Goal: Navigation & Orientation: Find specific page/section

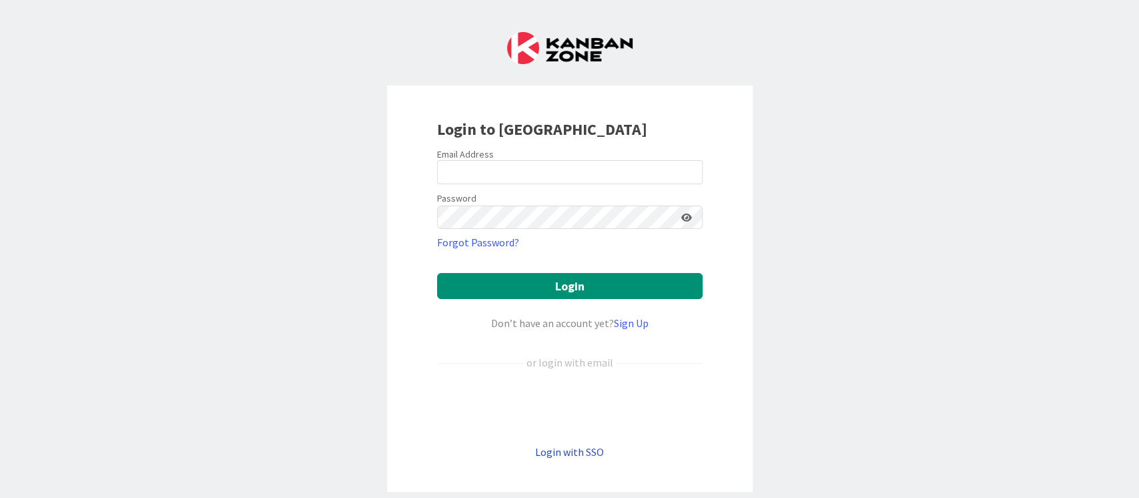
click at [564, 450] on link "Login with SSO" at bounding box center [569, 451] width 69 height 13
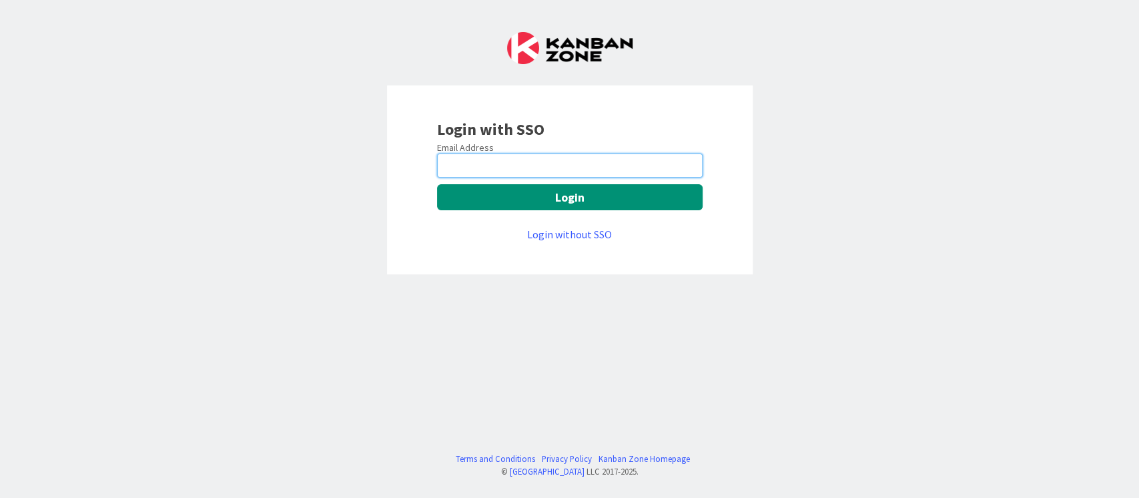
click at [606, 161] on input "email" at bounding box center [570, 165] width 266 height 24
type input "[PERSON_NAME][EMAIL_ADDRESS][DOMAIN_NAME]"
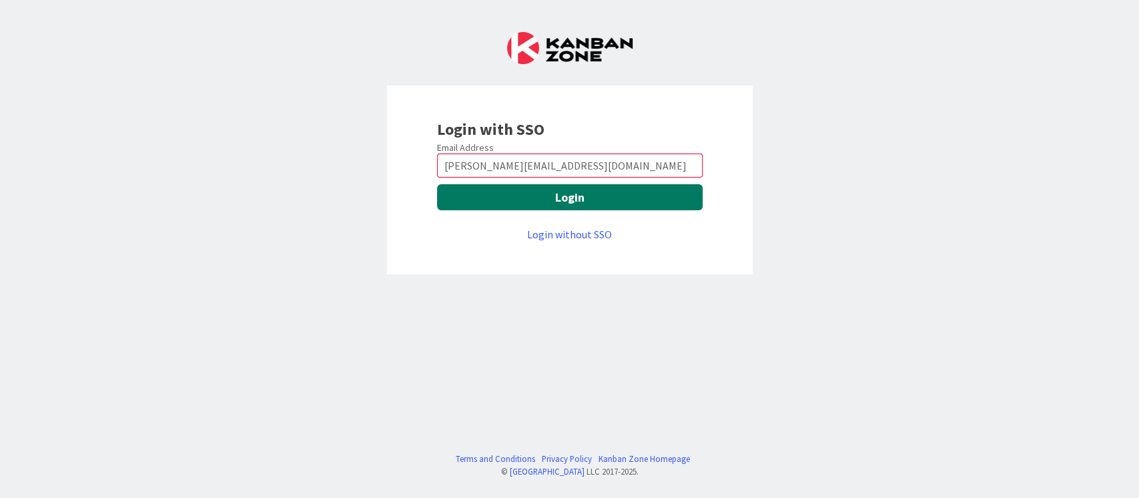
click at [639, 204] on button "Login" at bounding box center [570, 197] width 266 height 26
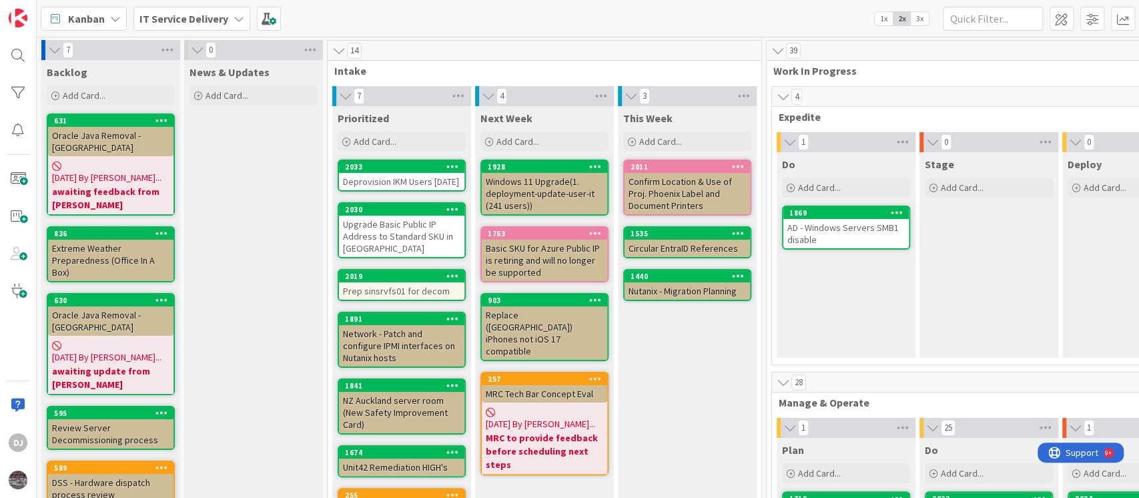
scroll to position [0, 395]
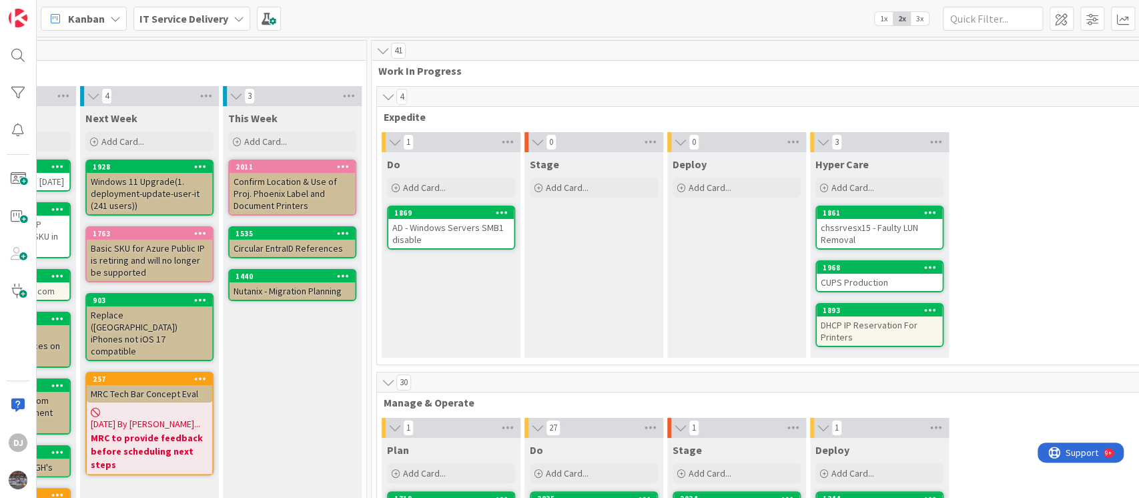
click at [450, 236] on div "AD - Windows Servers SMB1 disable" at bounding box center [450, 233] width 125 height 29
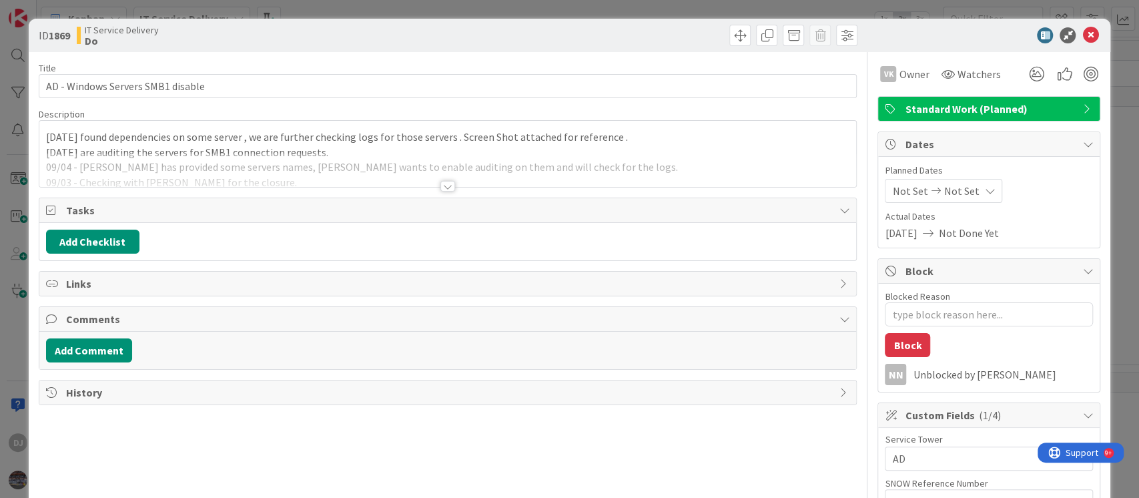
click at [595, 147] on div "[DATE] found dependencies on some server , we are further checking logs for tho…" at bounding box center [447, 154] width 817 height 66
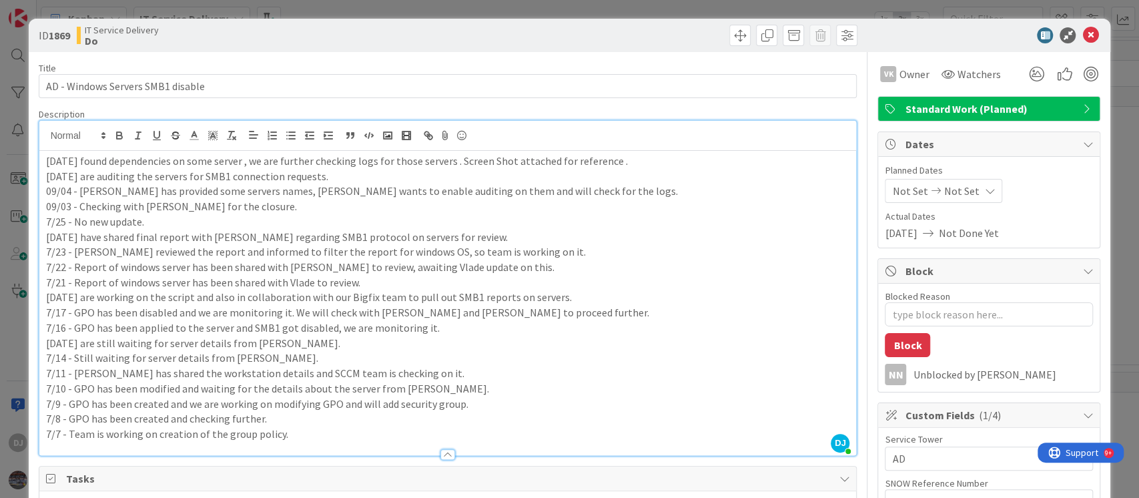
click at [133, 182] on p "[DATE] are auditing the servers for SMB1 connection requests." at bounding box center [448, 176] width 804 height 15
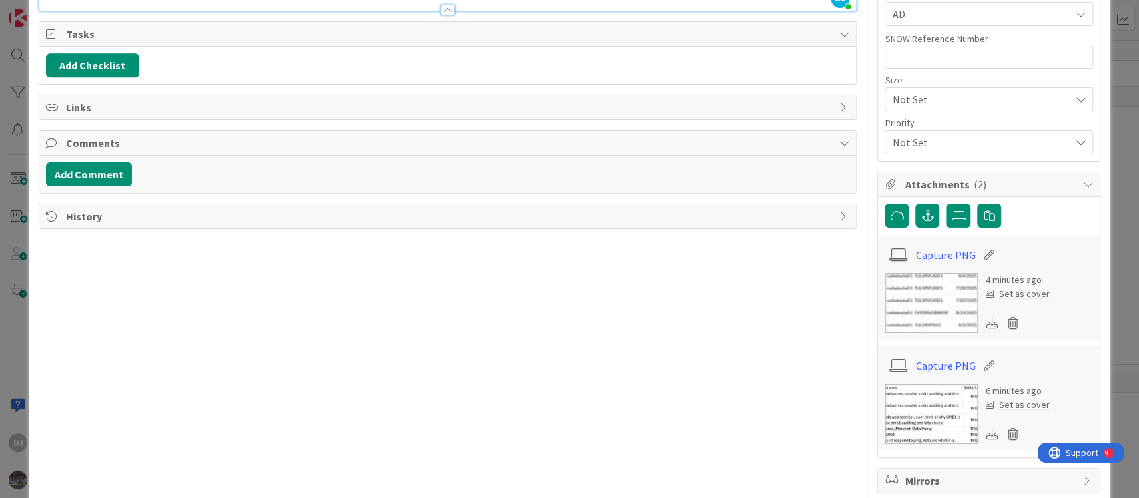
scroll to position [502, 0]
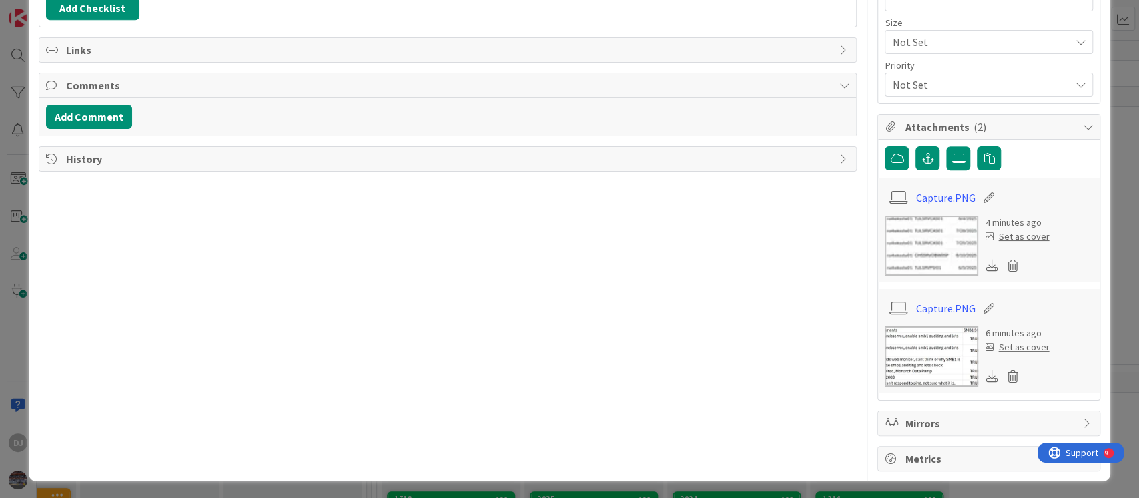
click at [892, 358] on img at bounding box center [931, 356] width 93 height 60
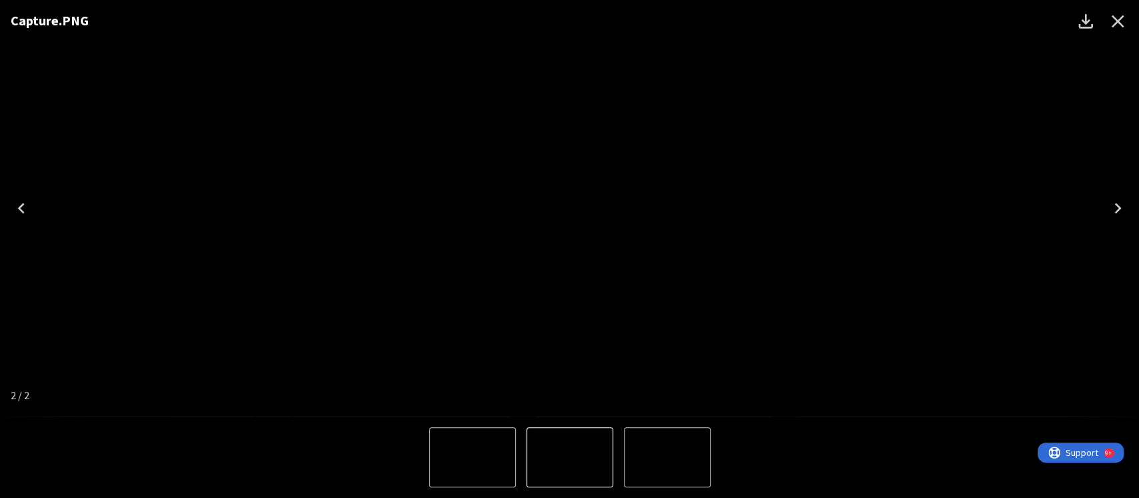
click at [23, 201] on icon "Previous" at bounding box center [21, 208] width 21 height 21
drag, startPoint x: 1118, startPoint y: 24, endPoint x: 1105, endPoint y: 31, distance: 14.3
click at [1117, 24] on icon "Close" at bounding box center [1117, 21] width 21 height 21
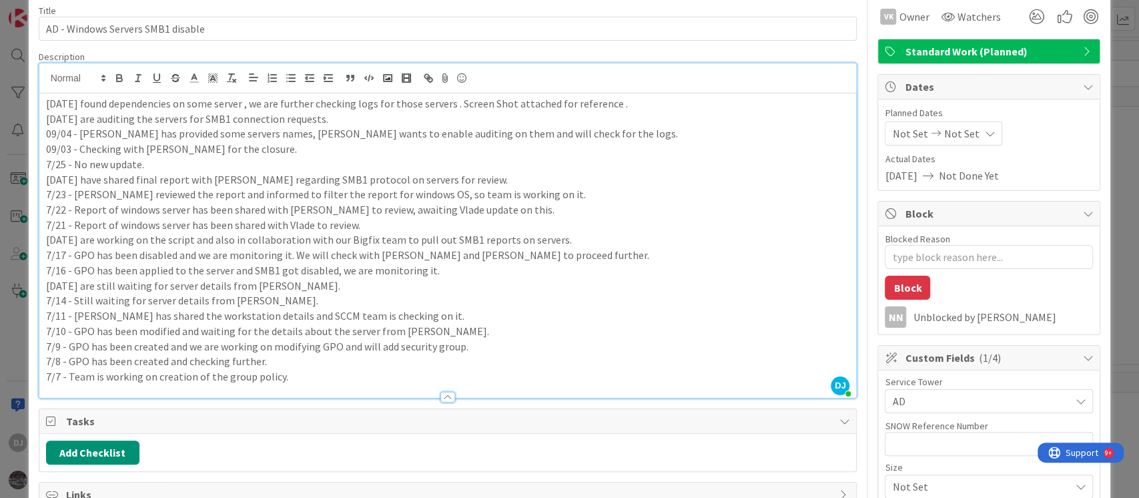
scroll to position [0, 0]
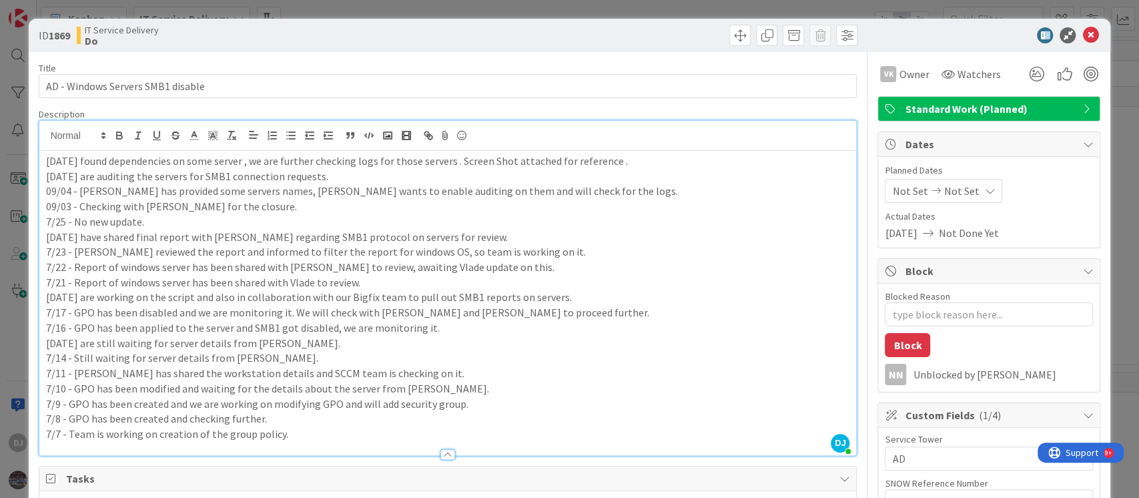
click at [597, 8] on div "ID 1869 IT Service Delivery Do Title 33 / [DATE] - Windows Servers SMB1 disable…" at bounding box center [569, 249] width 1139 height 498
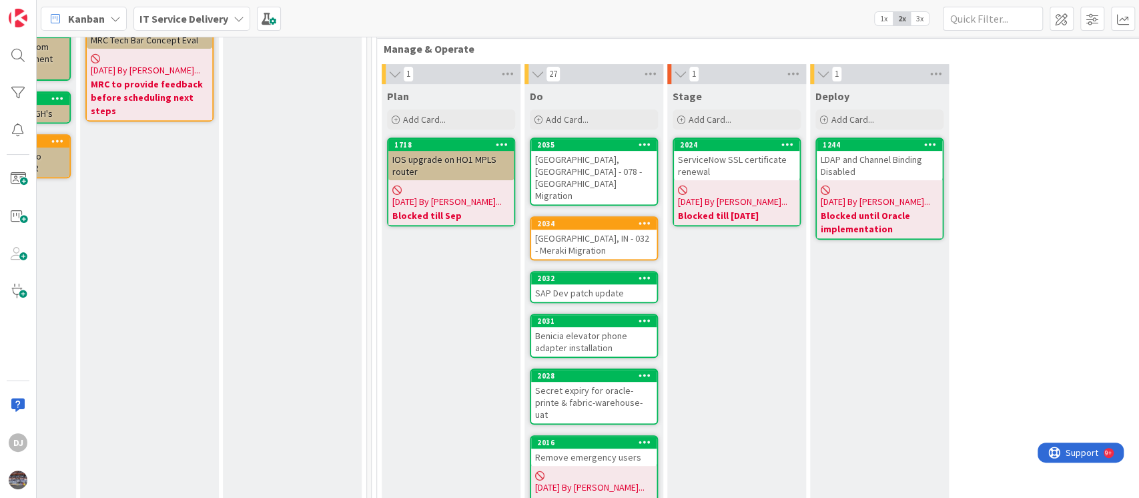
scroll to position [356, 395]
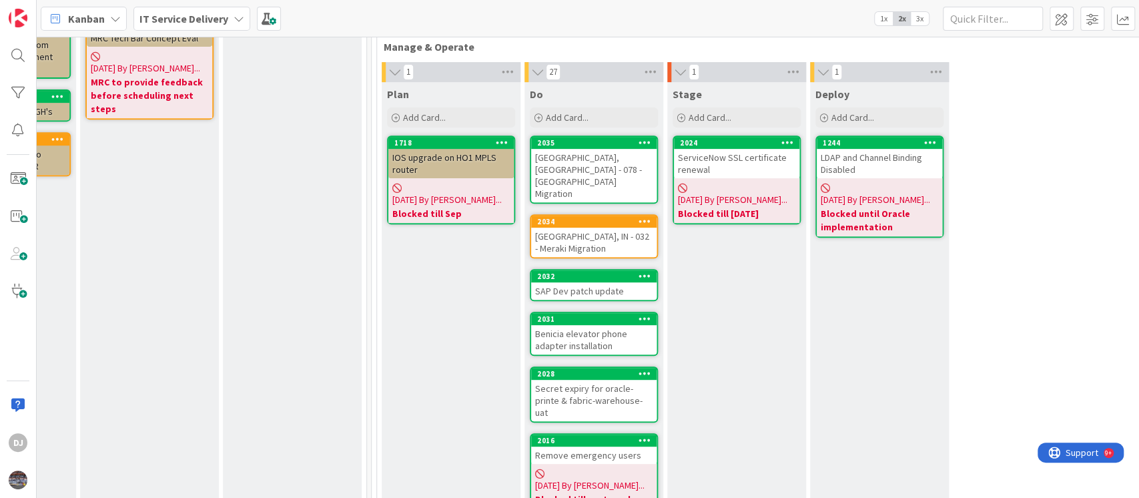
click at [569, 172] on div "[GEOGRAPHIC_DATA], [GEOGRAPHIC_DATA] - 078 - [GEOGRAPHIC_DATA] Migration" at bounding box center [593, 175] width 125 height 53
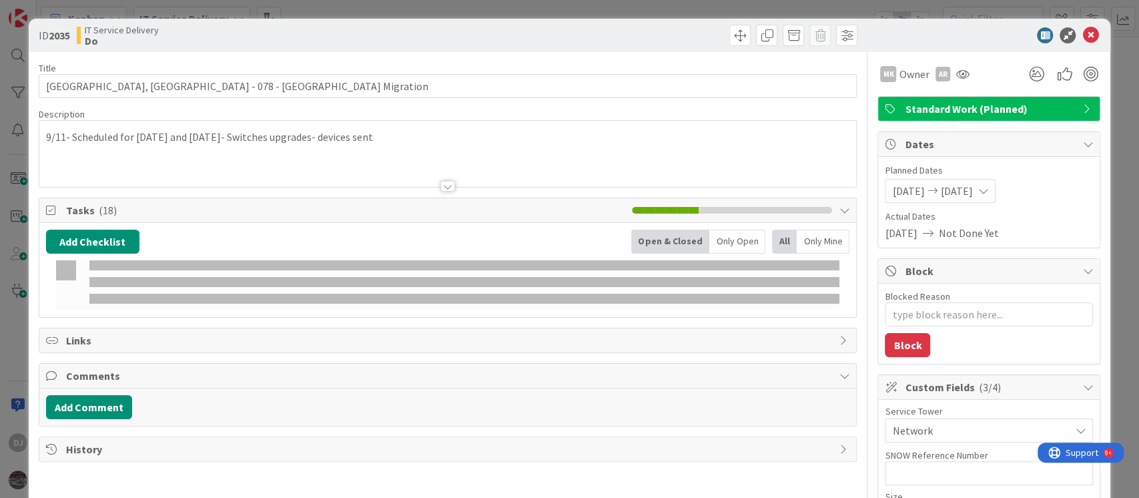
click at [569, 172] on div at bounding box center [447, 170] width 817 height 34
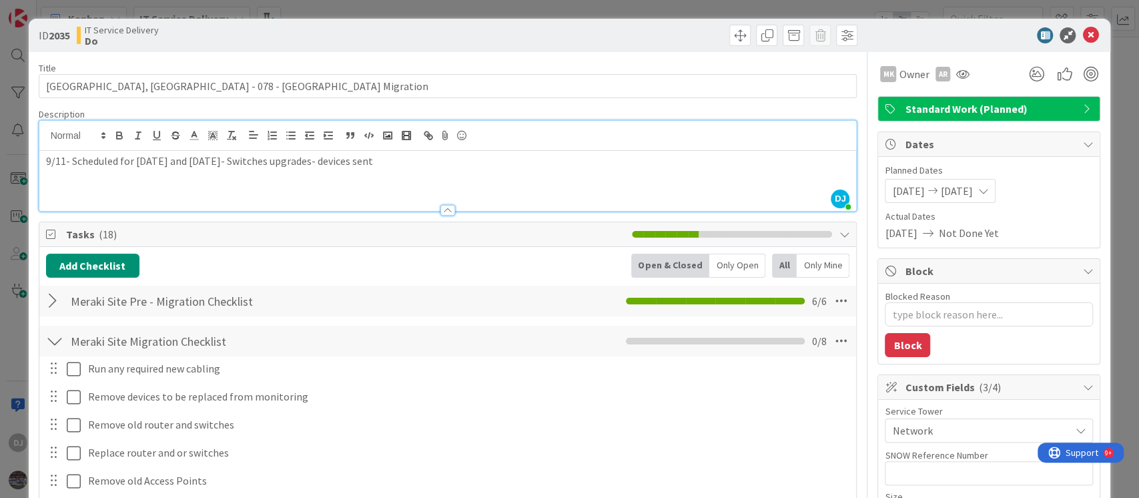
click at [582, 9] on div "ID 2035 IT Service Delivery Do Title 35 / 128 [GEOGRAPHIC_DATA], [GEOGRAPHIC_DA…" at bounding box center [569, 249] width 1139 height 498
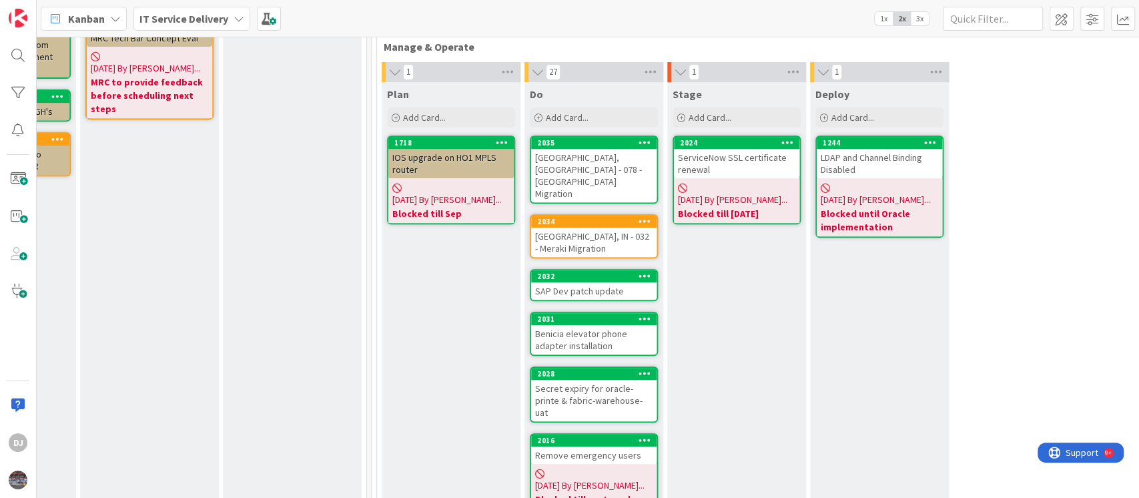
click at [631, 228] on div "[GEOGRAPHIC_DATA], IN - 032 - Meraki Migration" at bounding box center [593, 242] width 125 height 29
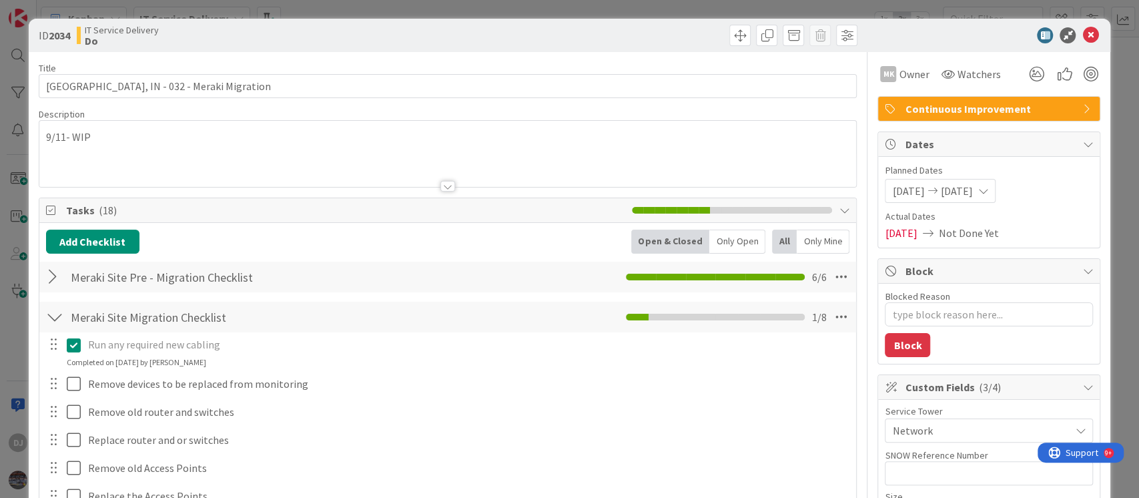
click at [575, 168] on div at bounding box center [447, 170] width 817 height 34
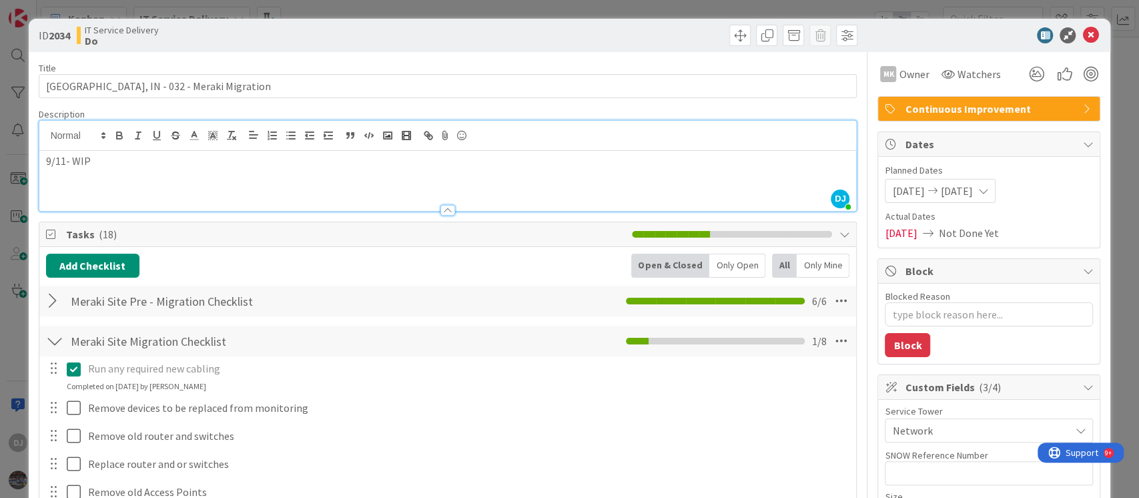
click at [566, 2] on div "ID 2034 IT Service Delivery Do Title 36 / 128 [GEOGRAPHIC_DATA], IN - 032 - Mer…" at bounding box center [569, 249] width 1139 height 498
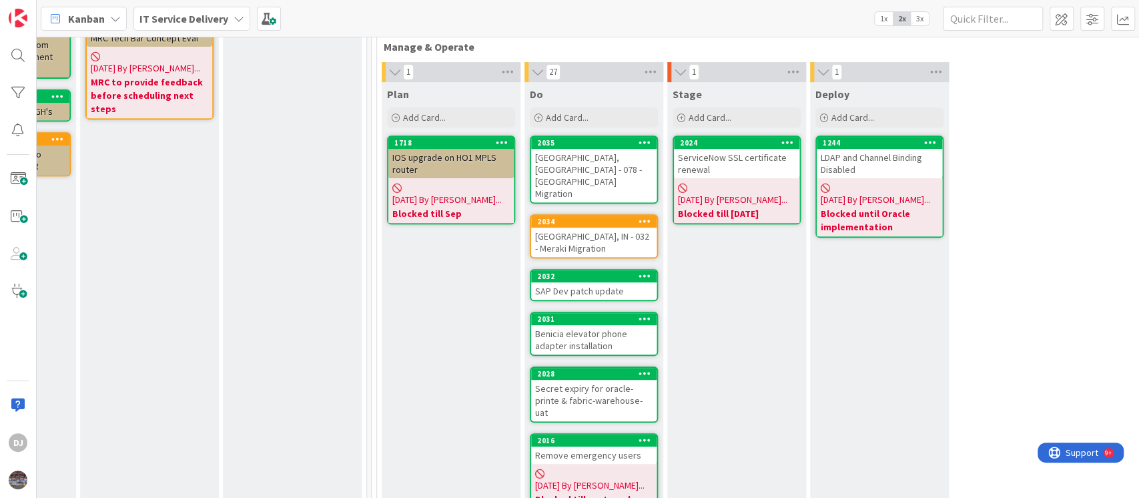
click at [639, 282] on div "SAP Dev patch update" at bounding box center [593, 290] width 125 height 17
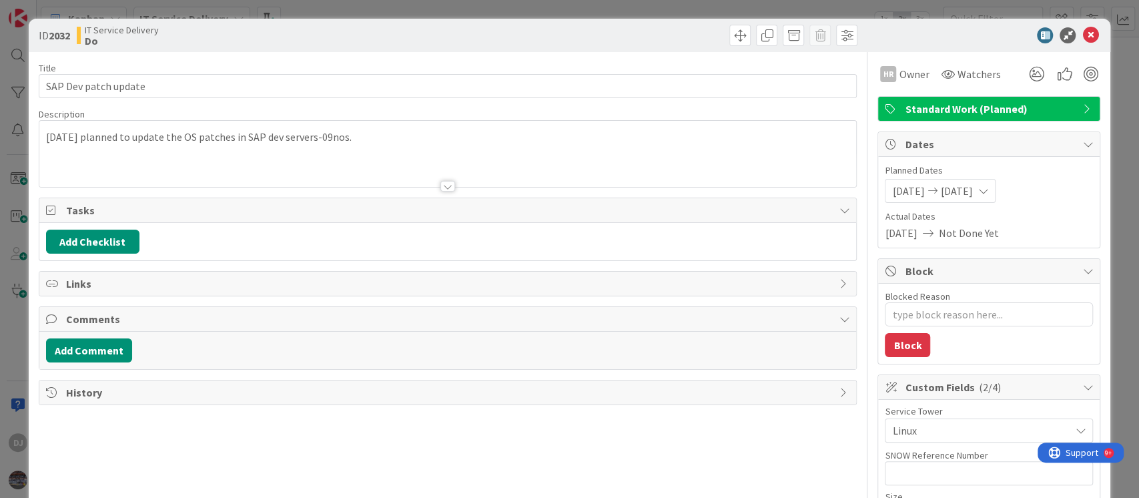
click at [651, 160] on div at bounding box center [447, 170] width 817 height 34
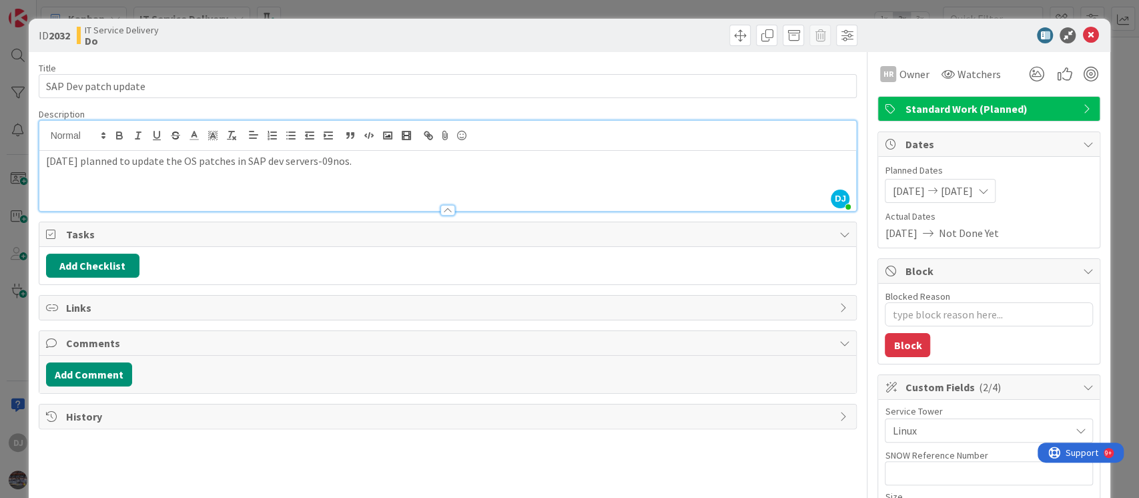
click at [403, 13] on div "ID 2032 IT Service Delivery Do Title 20 / 128 SAP Dev patch update Description …" at bounding box center [569, 249] width 1139 height 498
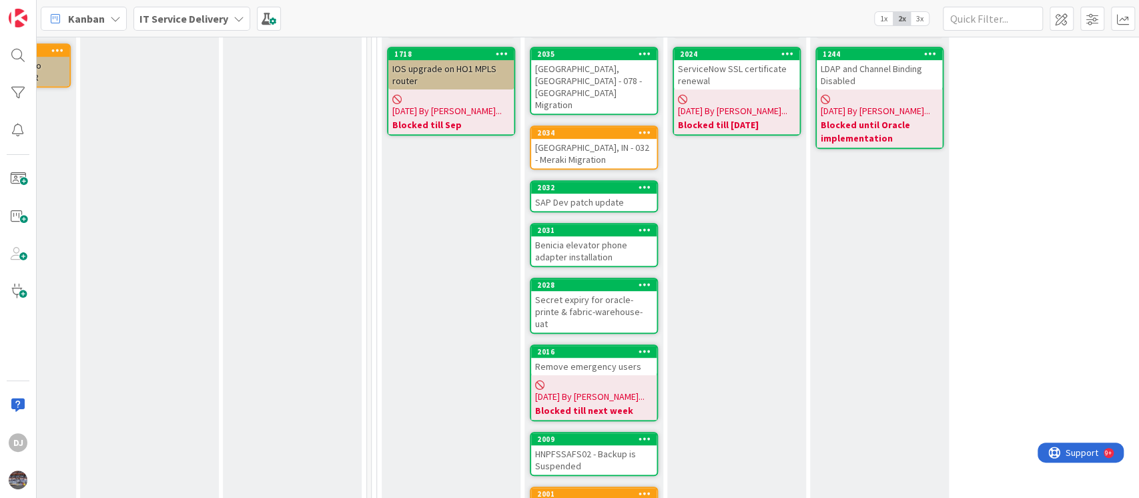
click at [639, 236] on div "Benicia elevator phone adapter installation" at bounding box center [593, 250] width 125 height 29
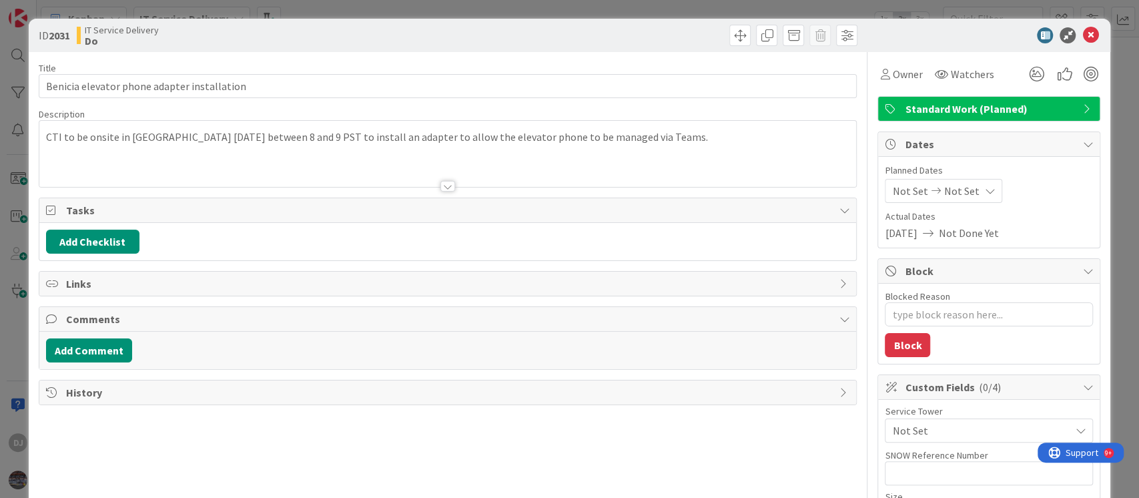
click at [566, 174] on div at bounding box center [447, 170] width 817 height 34
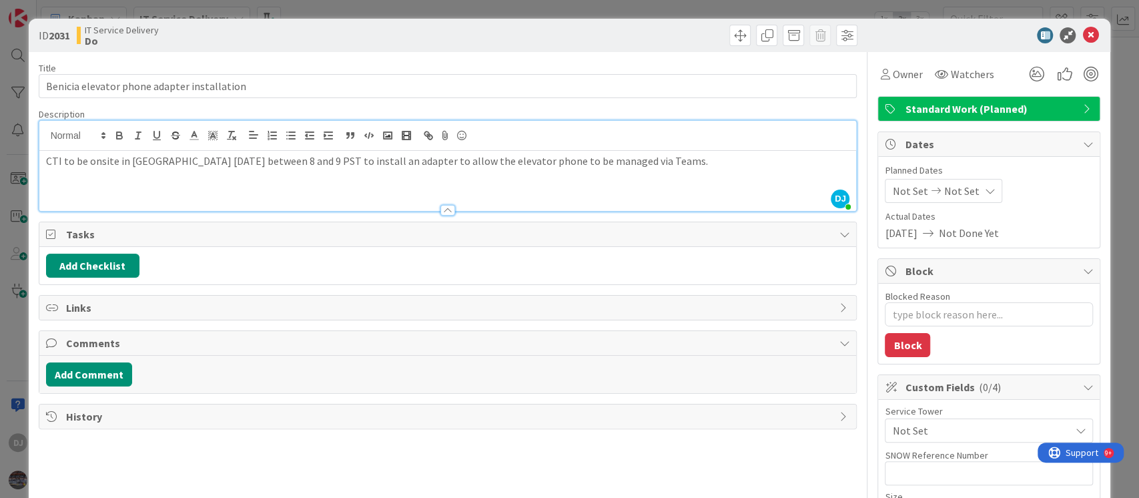
click at [585, 11] on div "ID 2031 IT Service Delivery Do Title 43 / 128 Benicia elevator phone adapter in…" at bounding box center [569, 249] width 1139 height 498
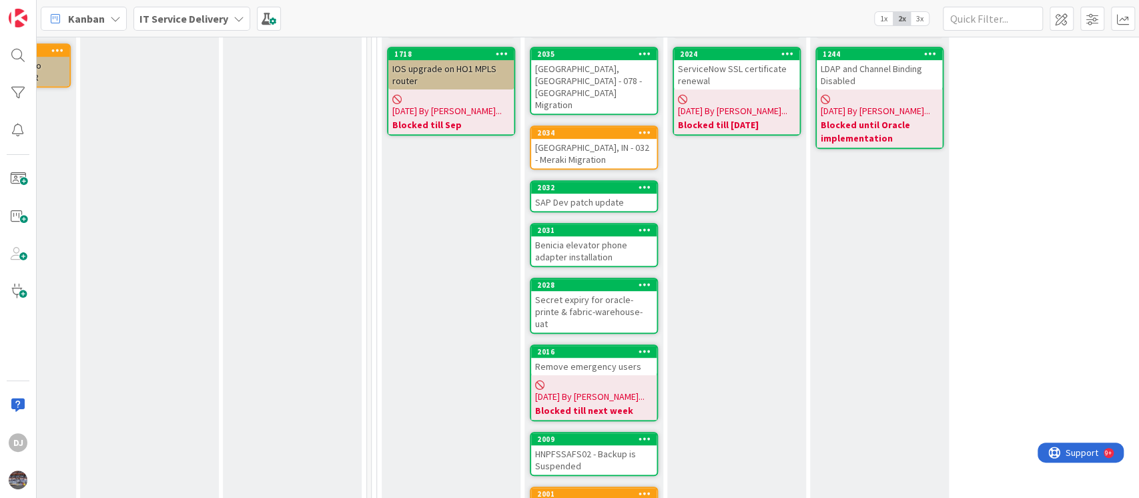
click at [656, 291] on div "Secret expiry for oracle-printe & fabric-warehouse-uat" at bounding box center [593, 311] width 125 height 41
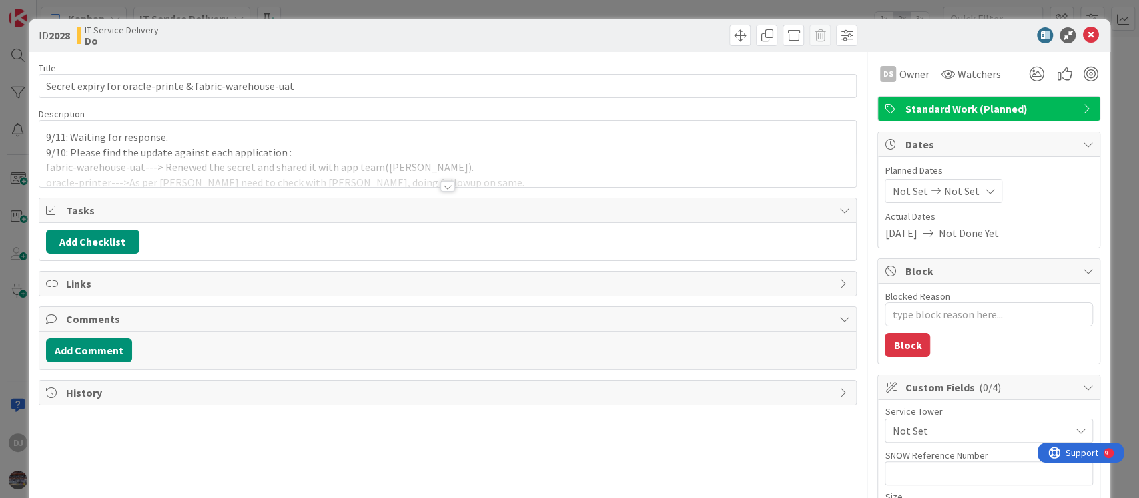
click at [535, 167] on div at bounding box center [447, 170] width 817 height 34
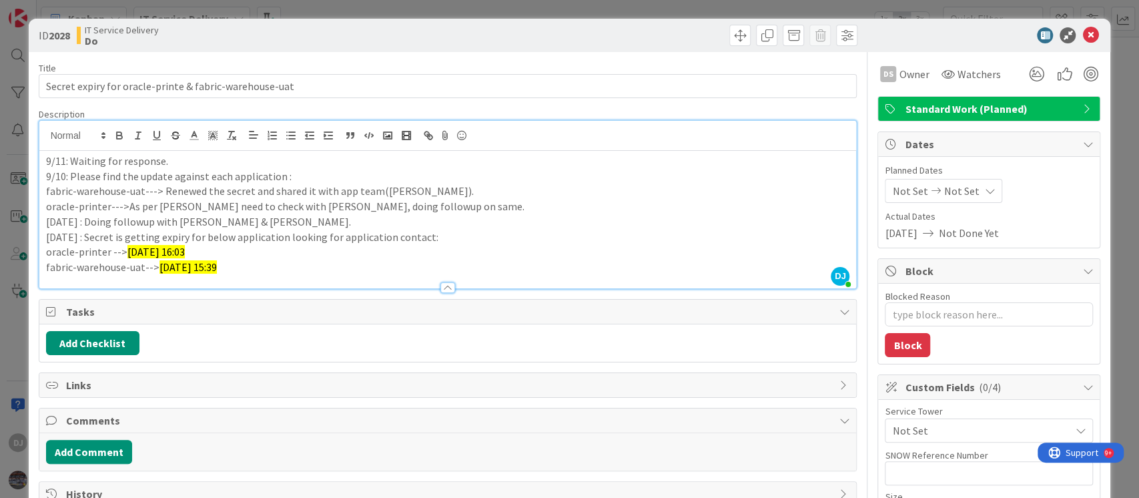
click at [609, 8] on div "ID 2028 IT Service Delivery Do Title 54 / 128 Secret expiry for oracle-printe &…" at bounding box center [569, 249] width 1139 height 498
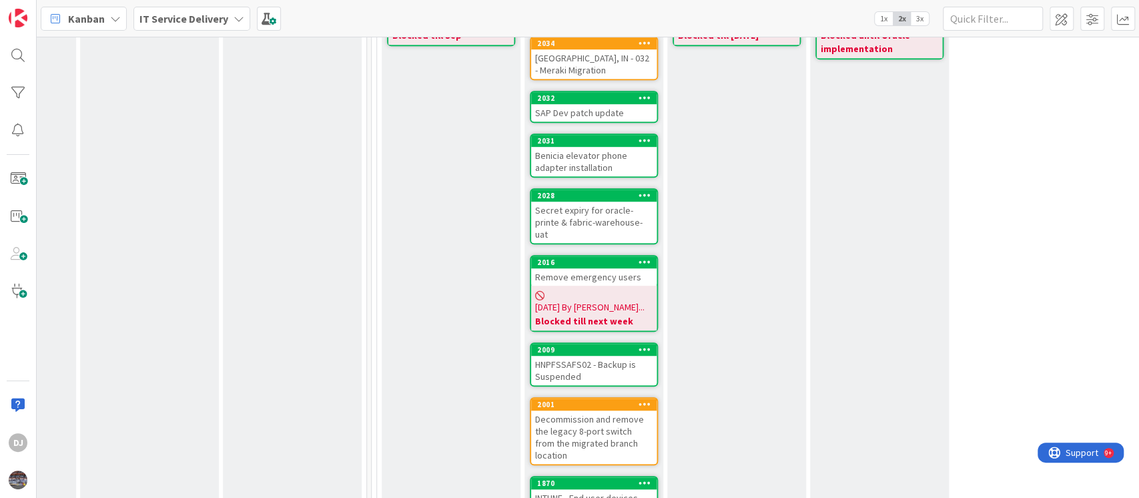
scroll to position [623, 395]
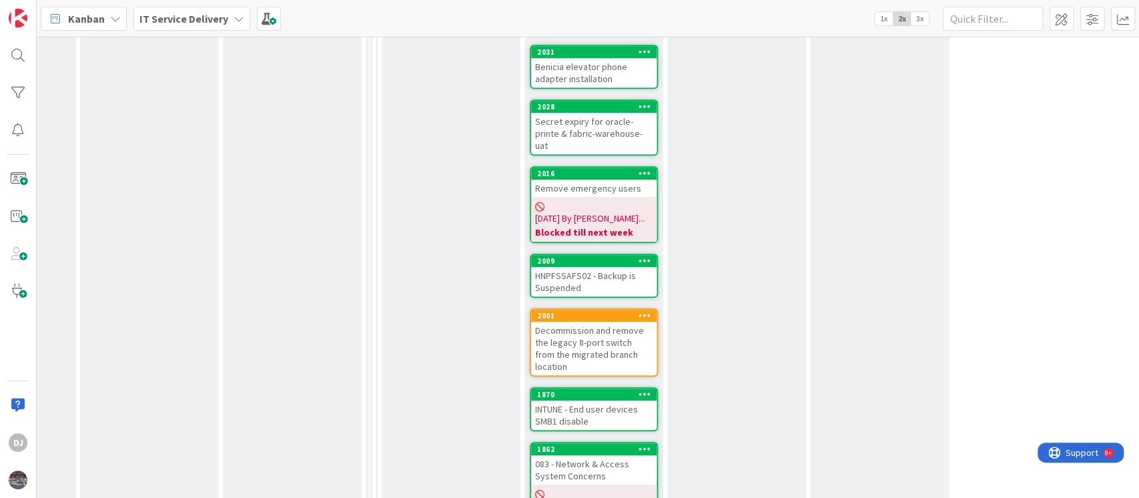
click at [609, 267] on div "HNPFSSAFS02 - Backup is Suspended" at bounding box center [593, 281] width 125 height 29
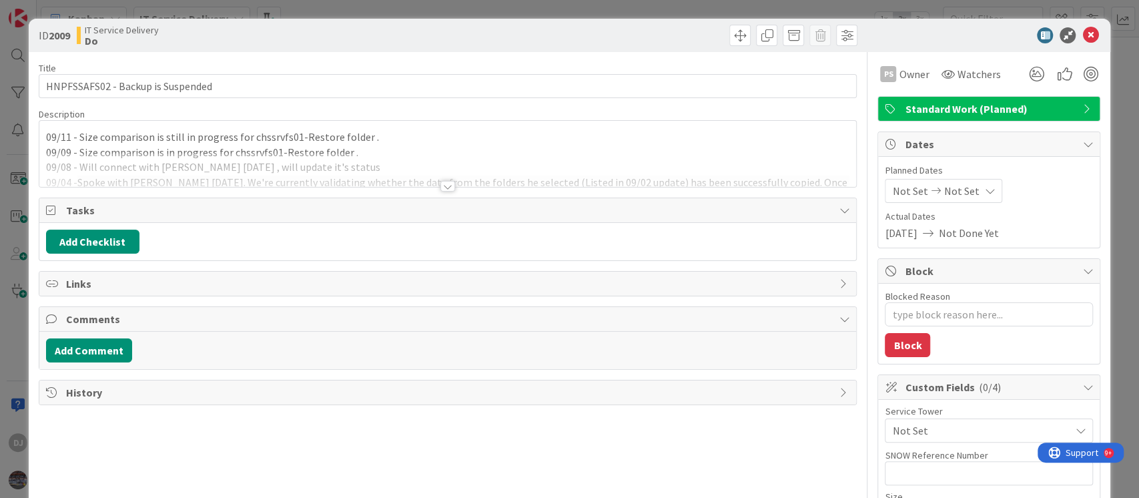
click at [548, 157] on div at bounding box center [447, 170] width 817 height 34
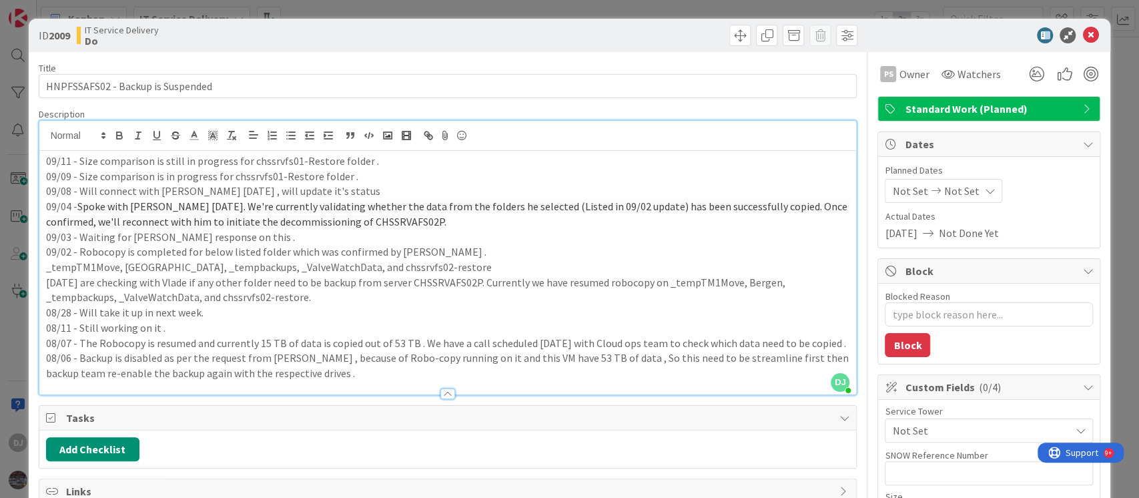
click at [448, 10] on div "ID 2009 IT Service Delivery Do Title 33 / 128 HNPFSSAFS02 - Backup is Suspended…" at bounding box center [569, 249] width 1139 height 498
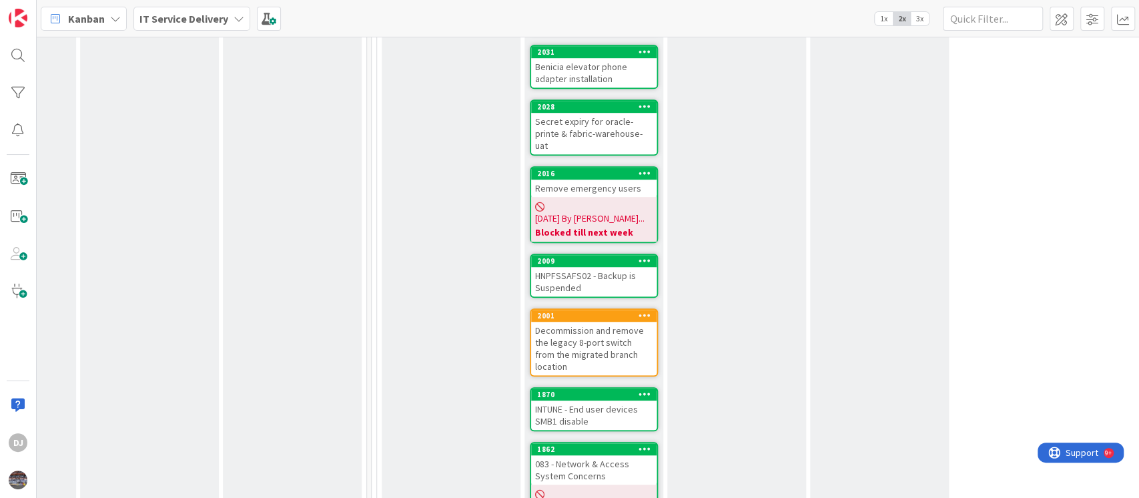
click at [607, 322] on div "Decommission and remove the legacy 8-port switch from the migrated branch locat…" at bounding box center [593, 348] width 125 height 53
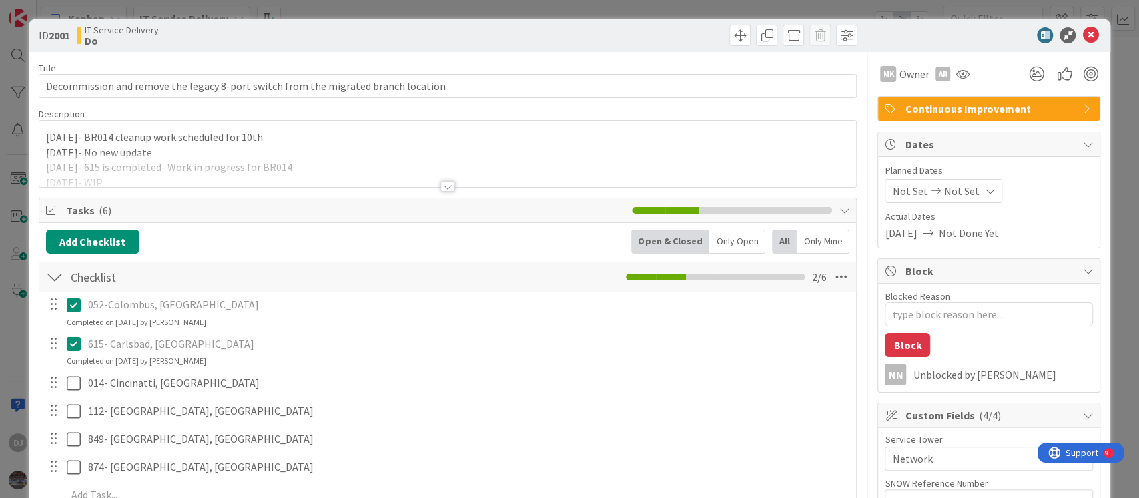
click at [608, 173] on div at bounding box center [447, 170] width 817 height 34
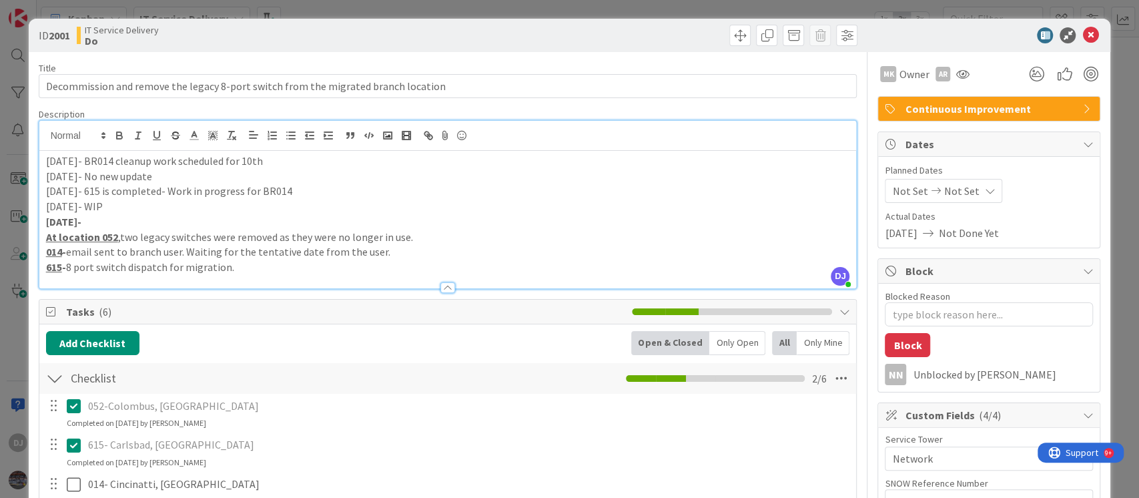
drag, startPoint x: 665, startPoint y: 5, endPoint x: 677, endPoint y: 60, distance: 56.0
click at [665, 5] on div "ID 2001 IT Service Delivery Do Title 82 / 128 Decommission and remove the legac…" at bounding box center [569, 249] width 1139 height 498
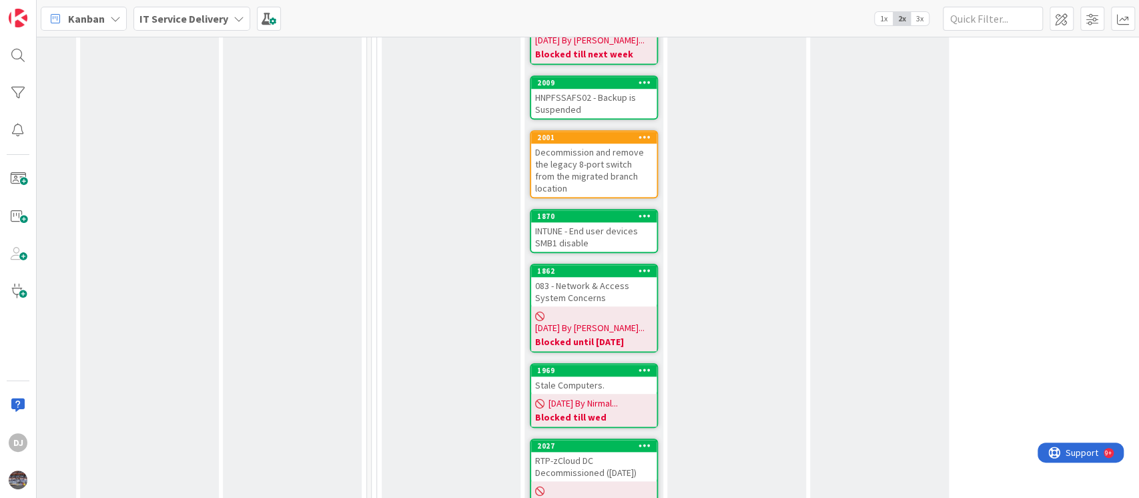
click at [614, 222] on div "INTUNE - End user devices SMB1 disable" at bounding box center [593, 236] width 125 height 29
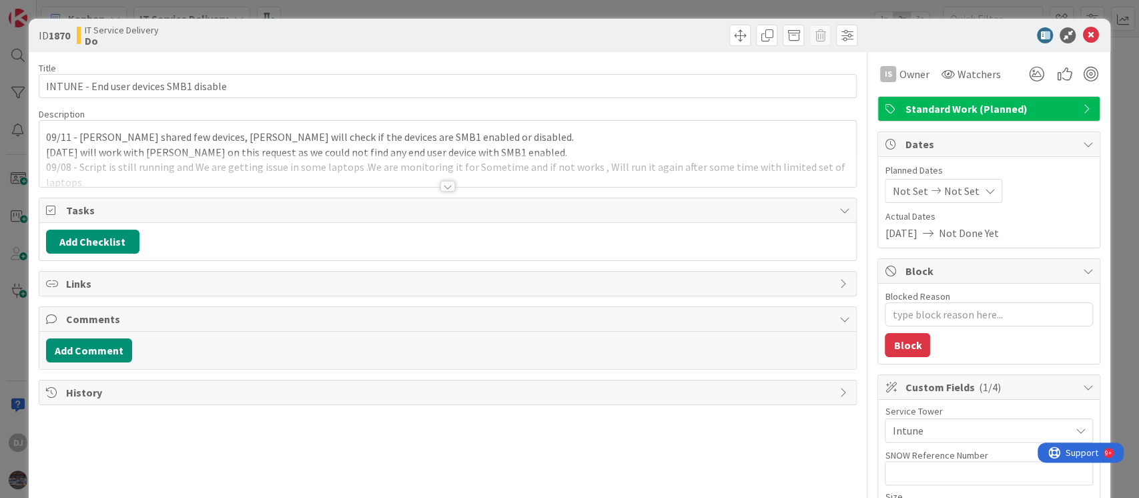
click at [619, 177] on div at bounding box center [447, 170] width 817 height 34
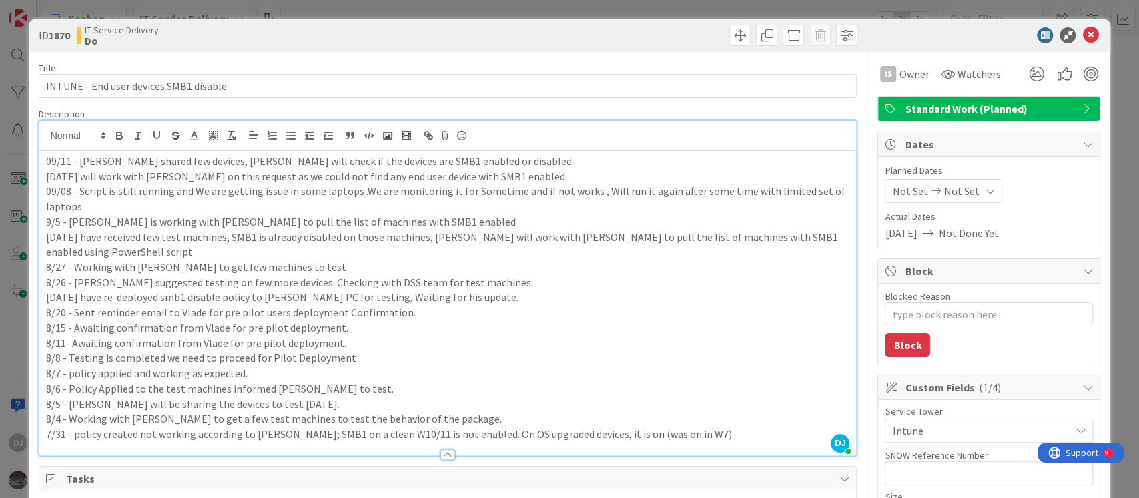
click at [618, 13] on div "ID 1870 IT Service Delivery Do Title 38 / 128 INTUNE - End user devices SMB1 di…" at bounding box center [569, 249] width 1139 height 498
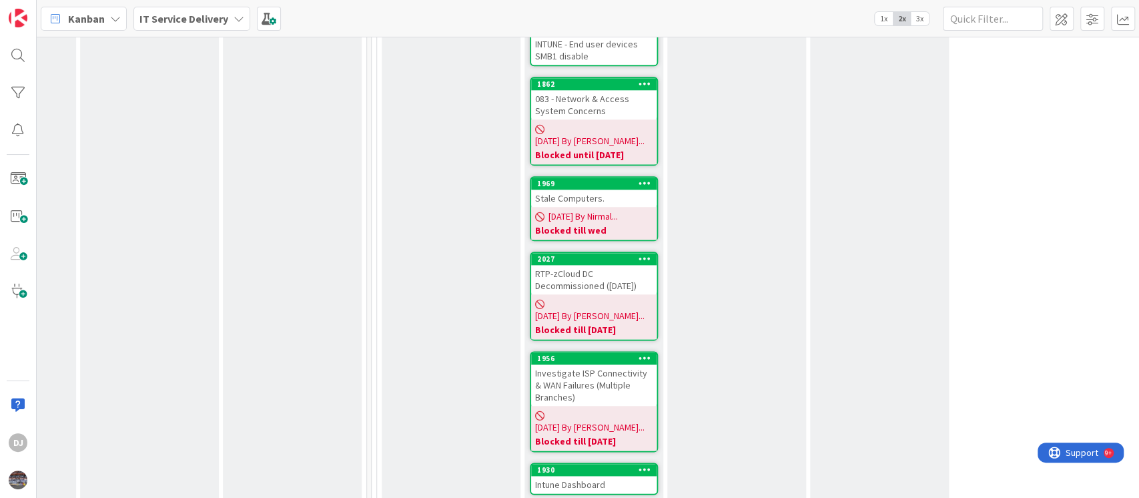
scroll to position [890, 395]
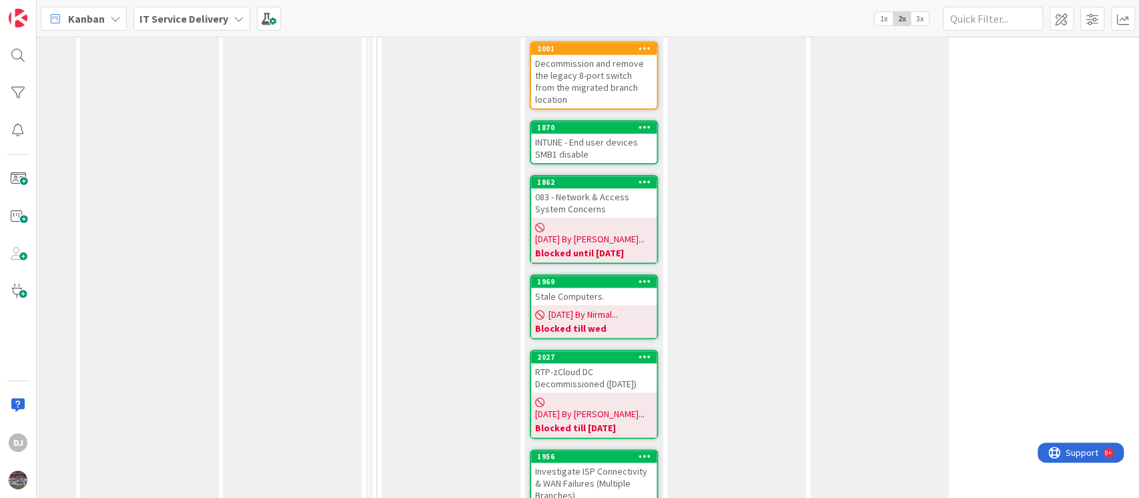
click at [560, 288] on div "Stale Computers." at bounding box center [593, 296] width 125 height 17
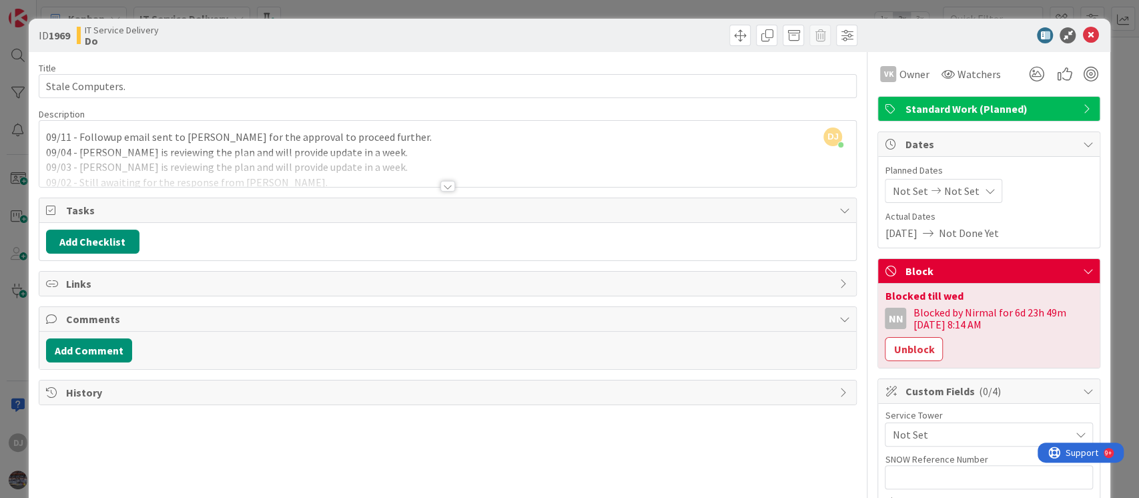
click at [566, 170] on div at bounding box center [447, 170] width 817 height 34
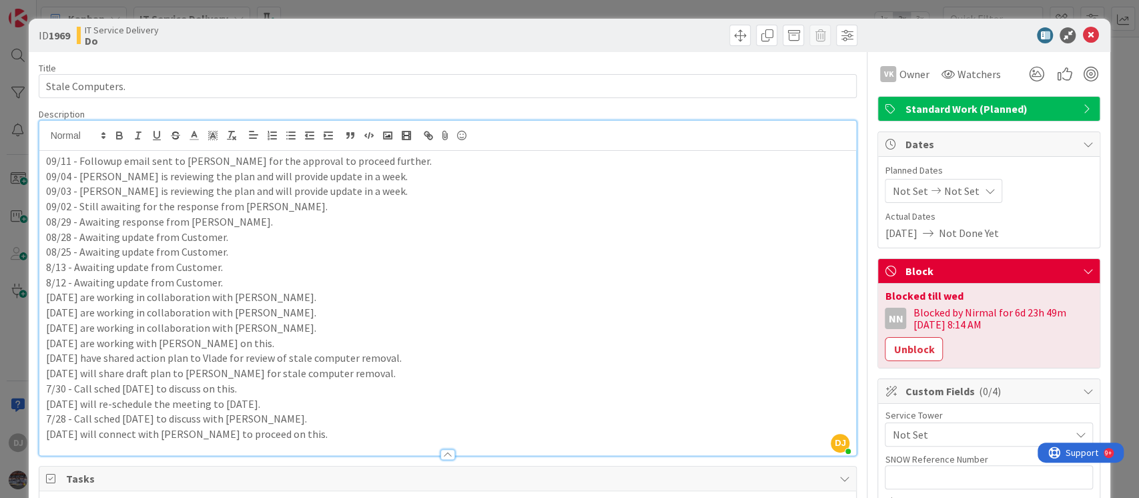
click at [682, 1] on div "ID 1969 IT Service Delivery Do Title 16 / 128 Stale Computers. Description DJ […" at bounding box center [569, 249] width 1139 height 498
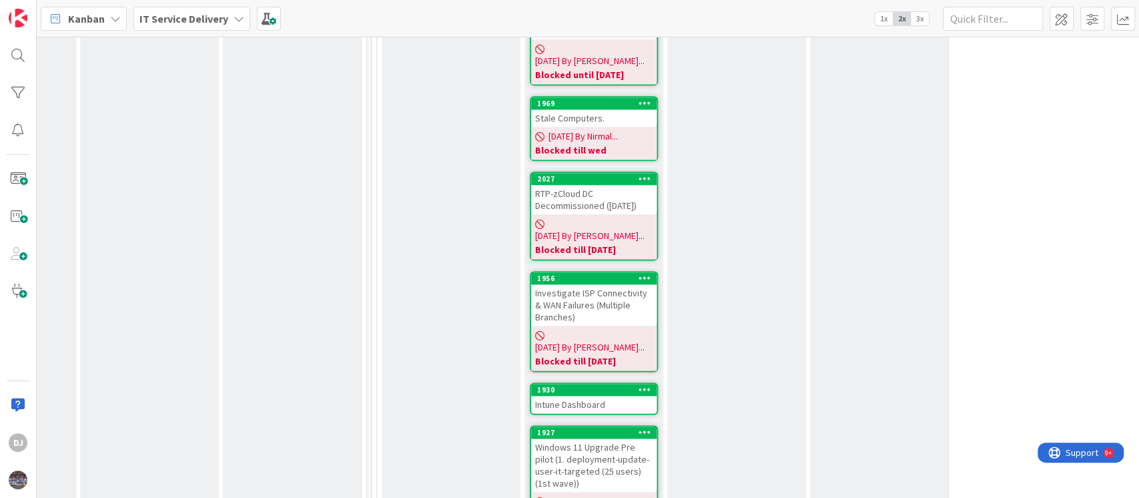
scroll to position [1156, 395]
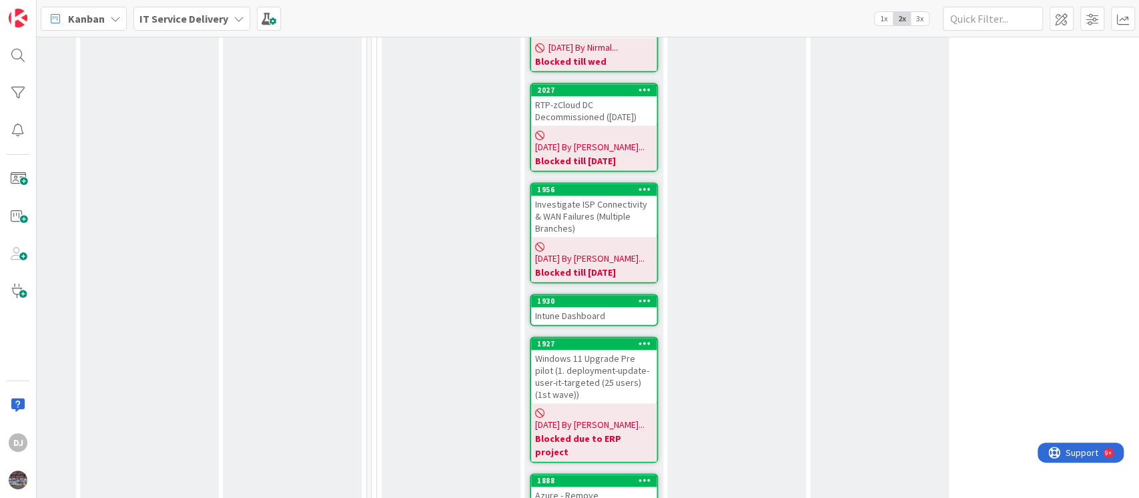
click at [601, 307] on div "Intune Dashboard" at bounding box center [593, 315] width 125 height 17
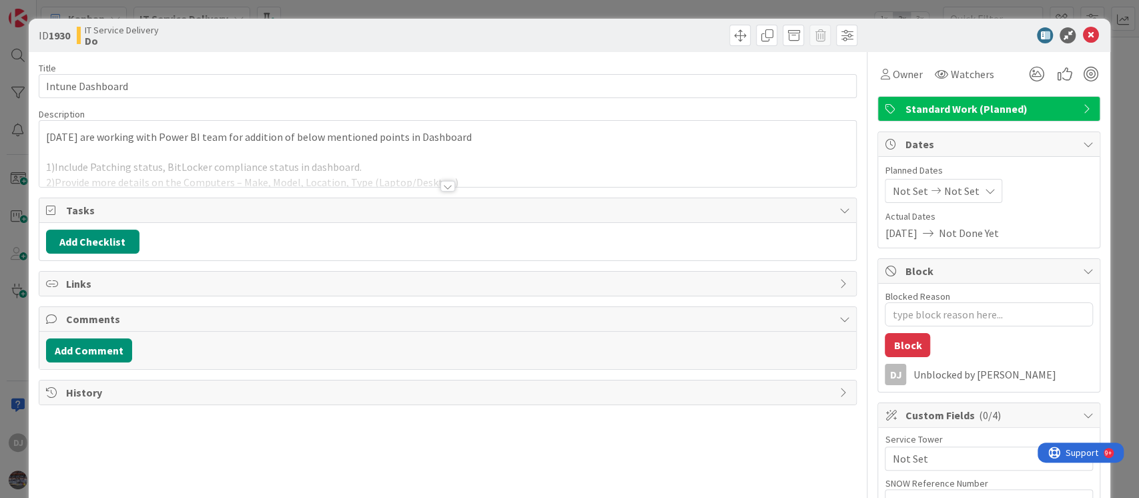
click at [625, 178] on div at bounding box center [447, 170] width 817 height 34
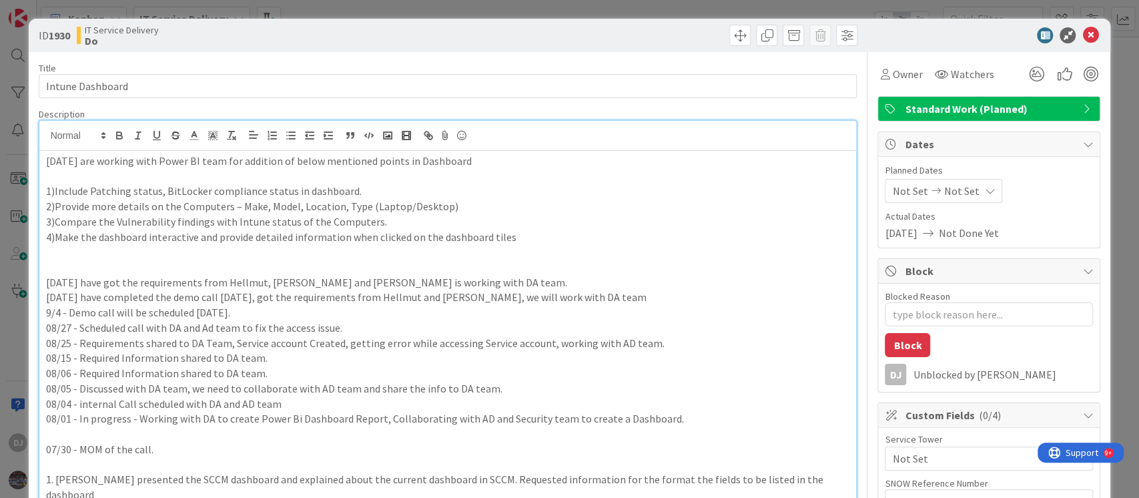
click at [563, 12] on div "ID 1930 IT Service Delivery Do Title 16 / 128 Intune Dashboard Description DJ […" at bounding box center [569, 249] width 1139 height 498
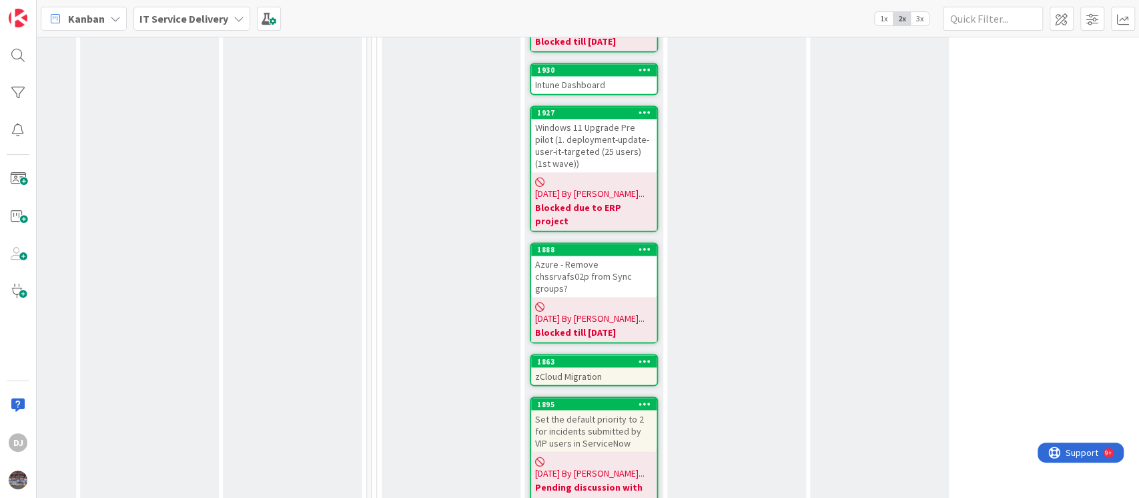
scroll to position [1423, 395]
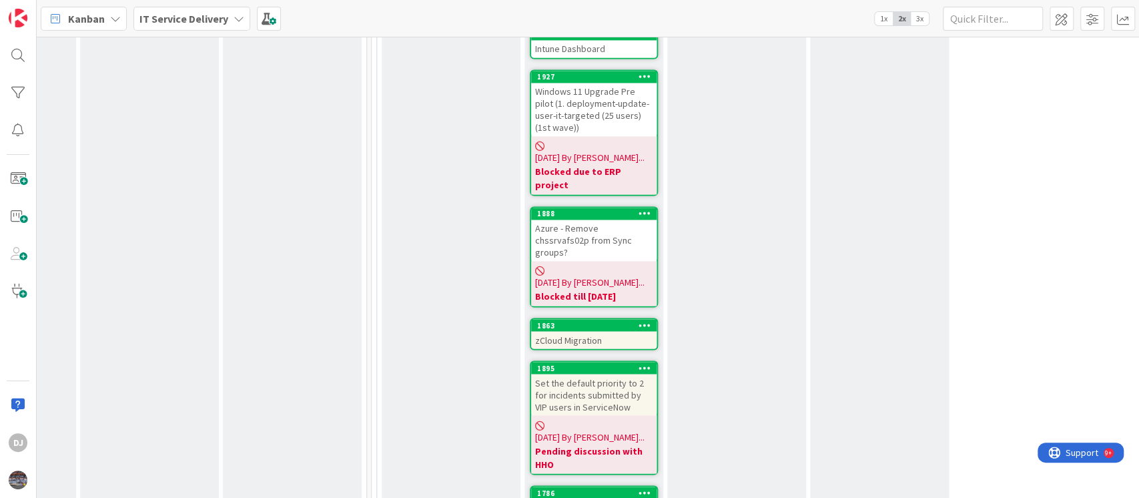
click at [617, 331] on div "zCloud Migration" at bounding box center [593, 339] width 125 height 17
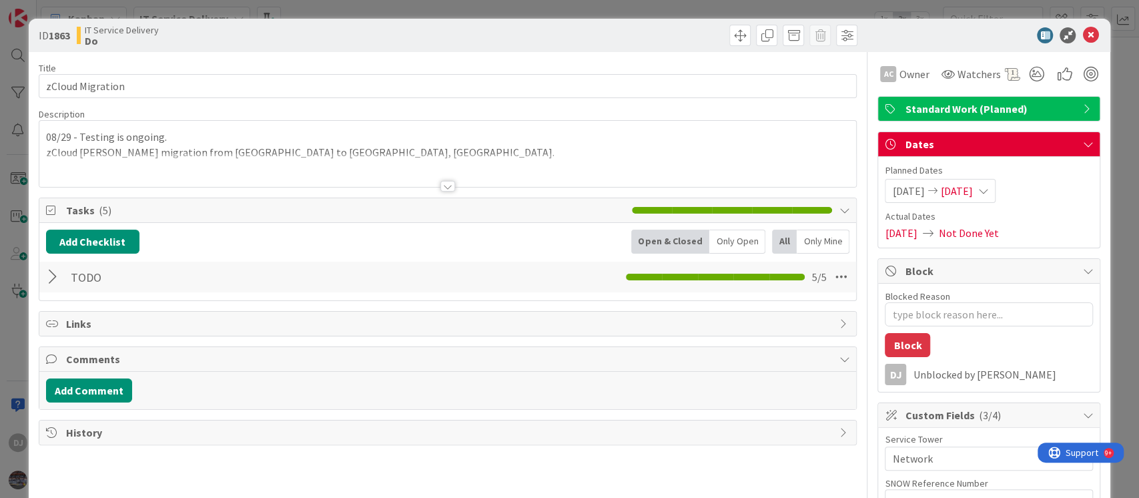
type textarea "x"
click at [551, 175] on div at bounding box center [447, 170] width 817 height 34
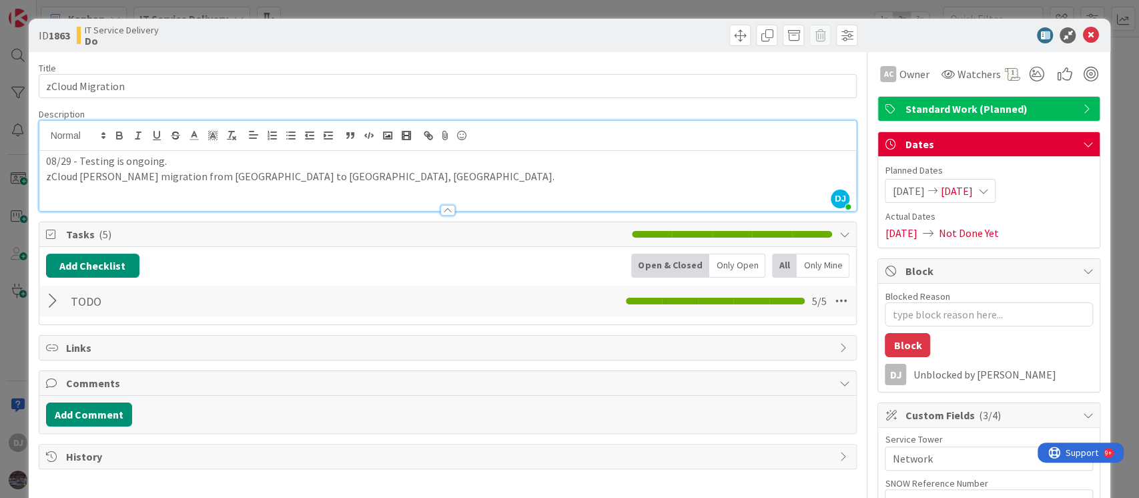
click at [574, 11] on div "ID 1863 IT Service Delivery Do Title 16 / 128 zCloud Migration Description DJ […" at bounding box center [569, 249] width 1139 height 498
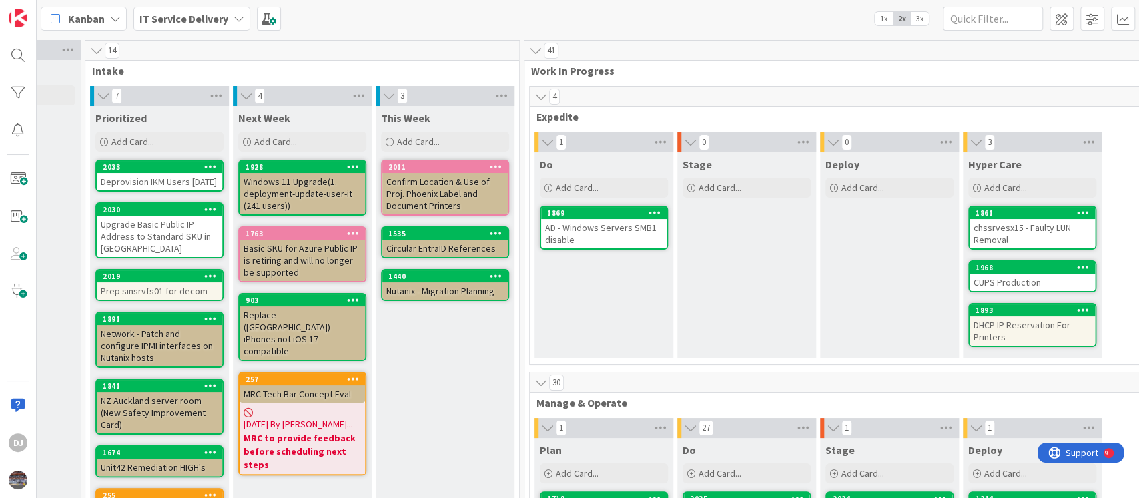
scroll to position [0, 290]
